Goal: Task Accomplishment & Management: Manage account settings

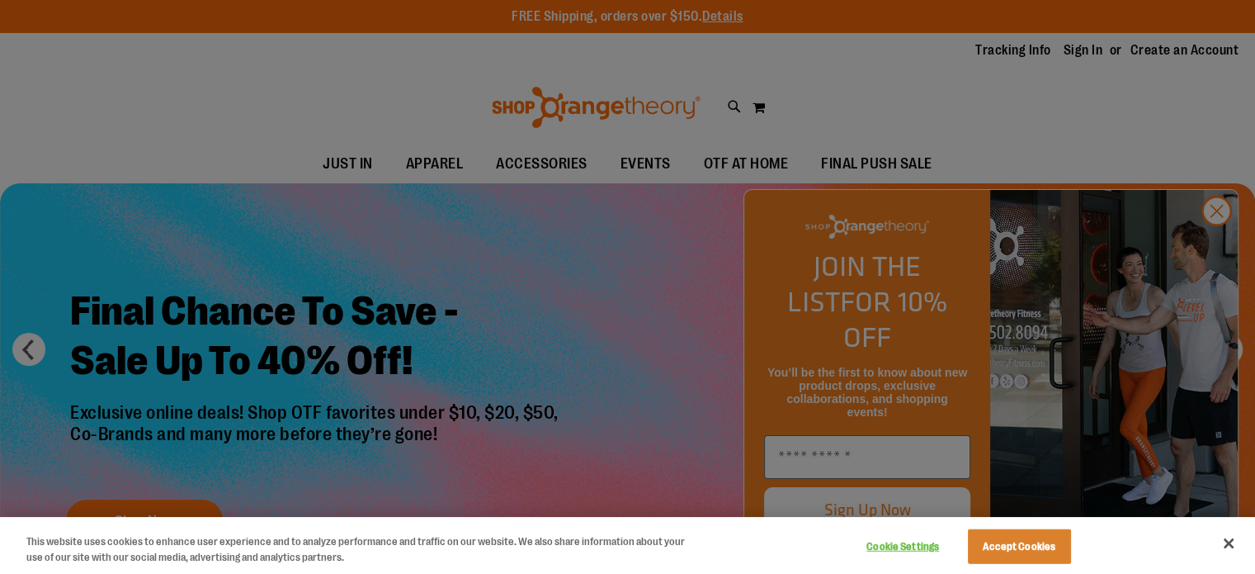
click at [1086, 53] on div at bounding box center [627, 287] width 1255 height 574
click at [1086, 46] on div at bounding box center [627, 287] width 1255 height 574
click at [1217, 245] on div at bounding box center [627, 287] width 1255 height 574
click at [1027, 553] on button "Accept Cookies" at bounding box center [1019, 546] width 103 height 35
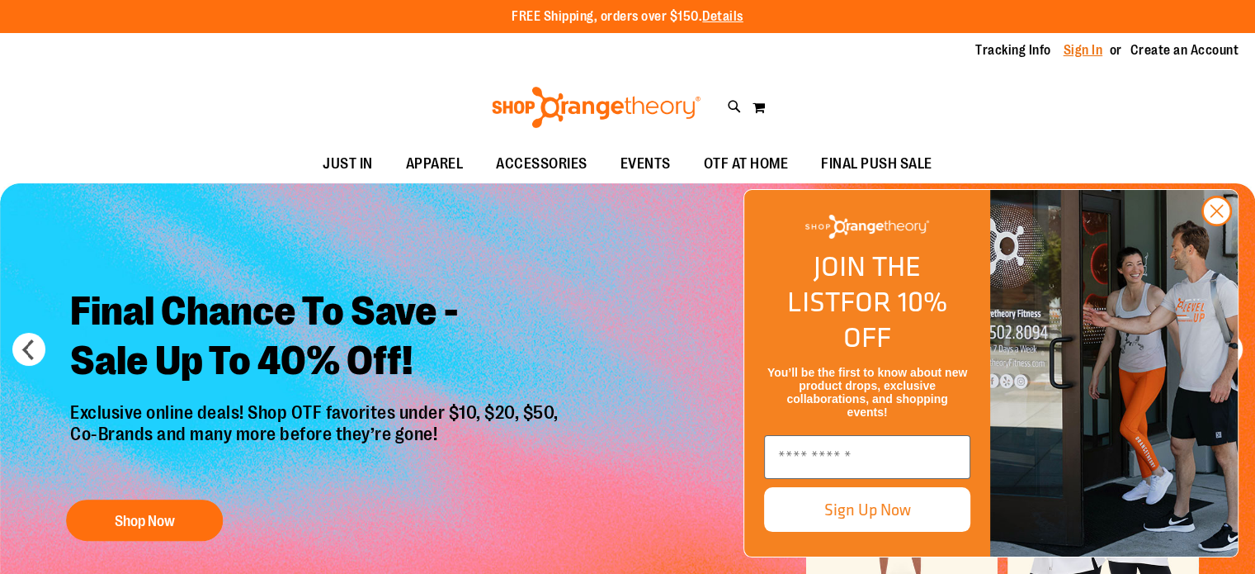
click at [1075, 55] on link "Sign In" at bounding box center [1084, 50] width 40 height 18
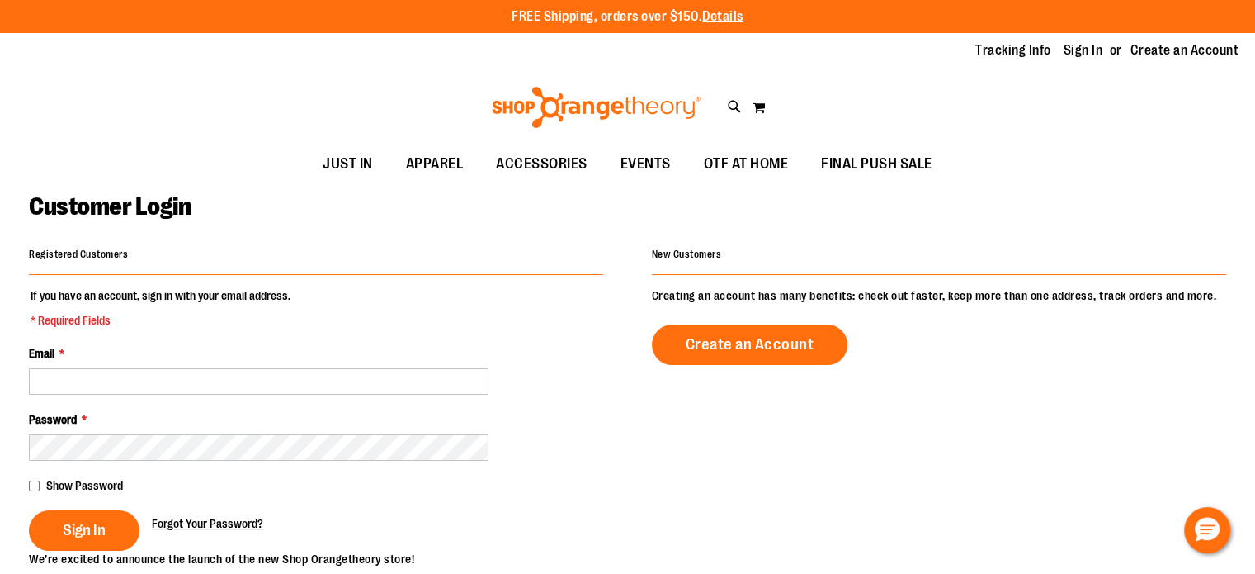
click at [213, 524] on span "Forgot Your Password?" at bounding box center [207, 523] width 111 height 13
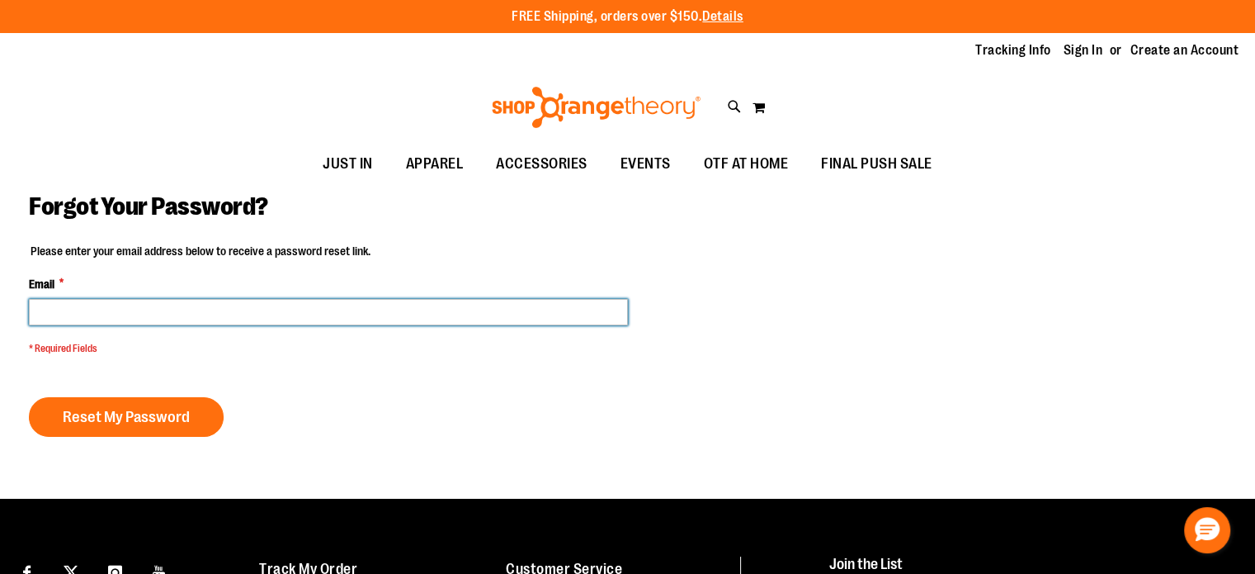
click at [200, 324] on input "Email *" at bounding box center [328, 312] width 599 height 26
type input "**********"
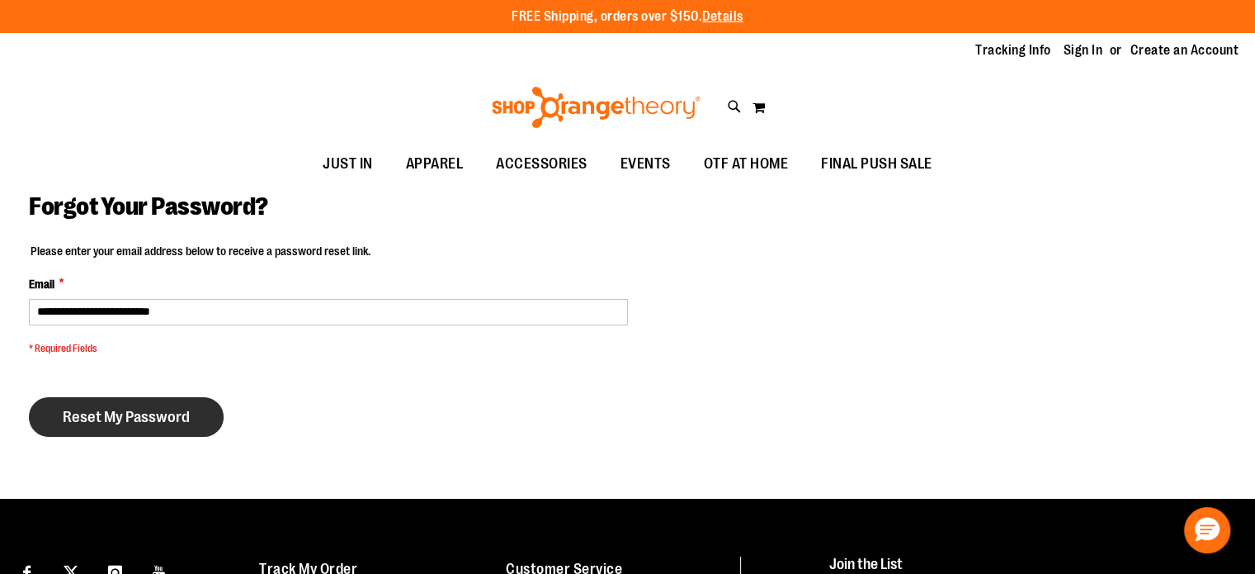
click at [135, 412] on span "Reset My Password" at bounding box center [126, 417] width 127 height 18
